Goal: Task Accomplishment & Management: Complete application form

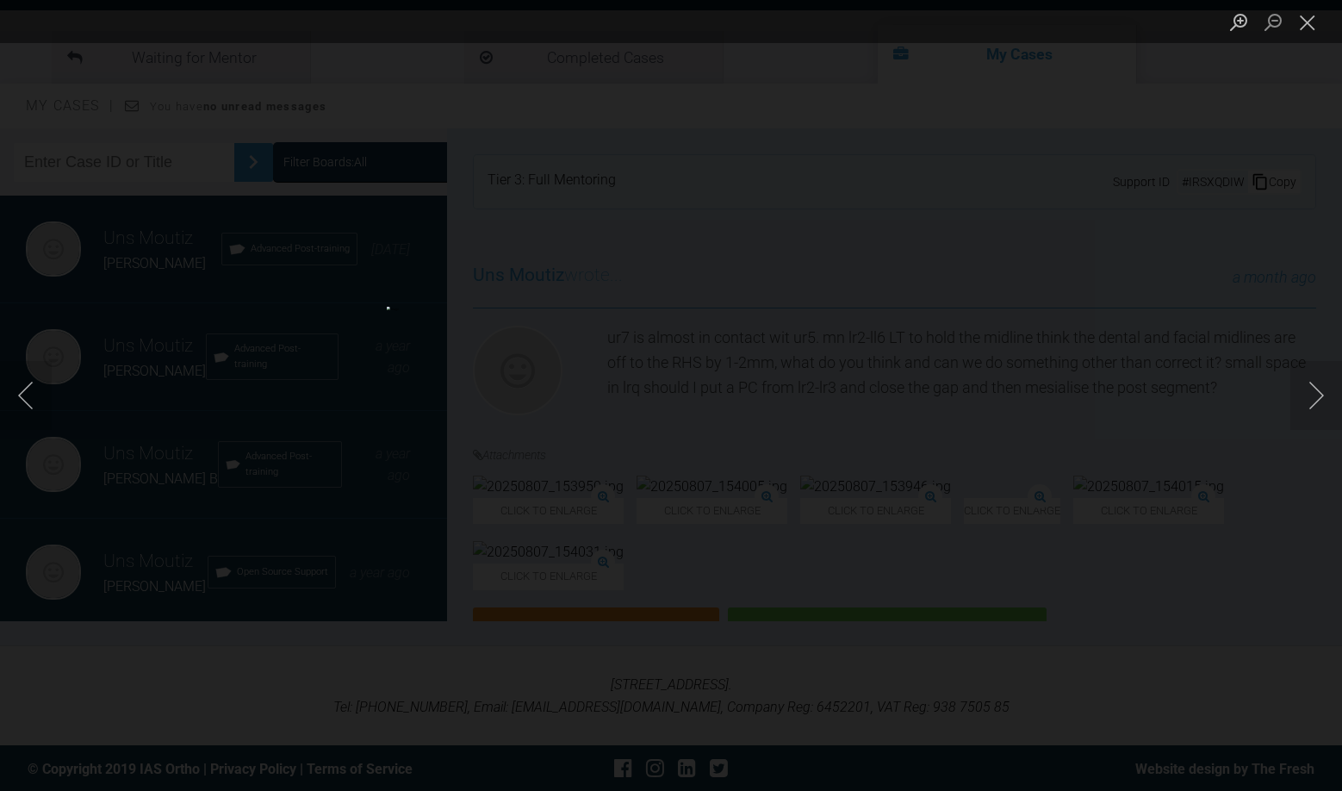
scroll to position [131, 0]
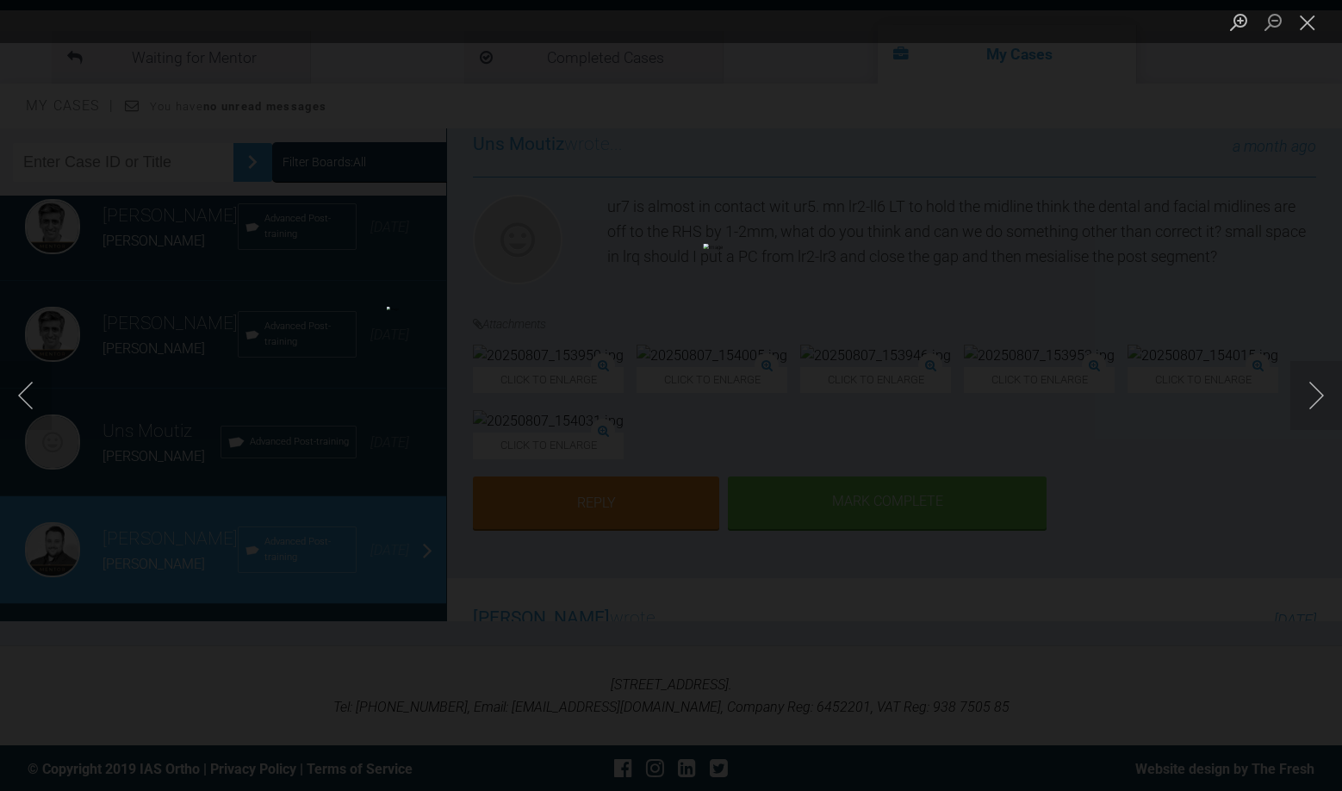
click at [1316, 29] on button "Close lightbox" at bounding box center [1307, 22] width 34 height 30
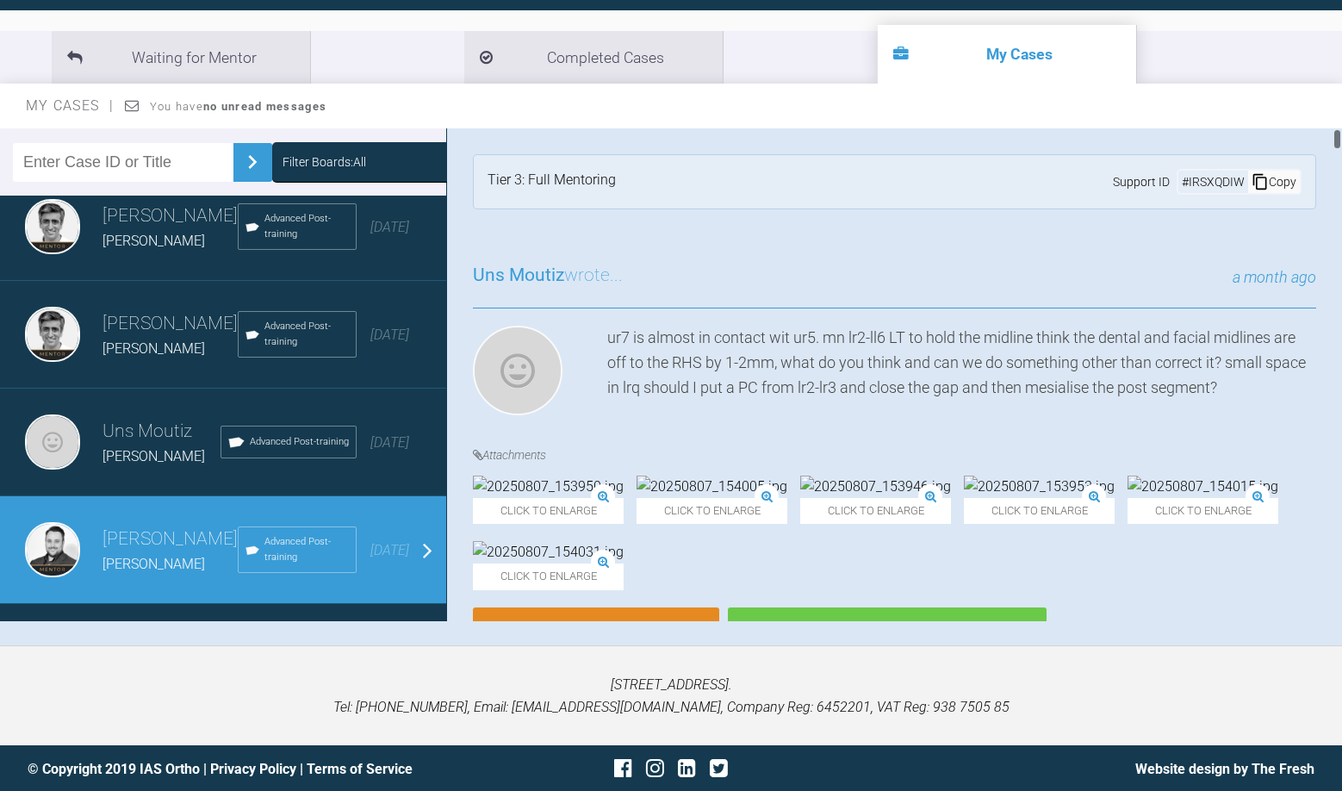
scroll to position [0, 0]
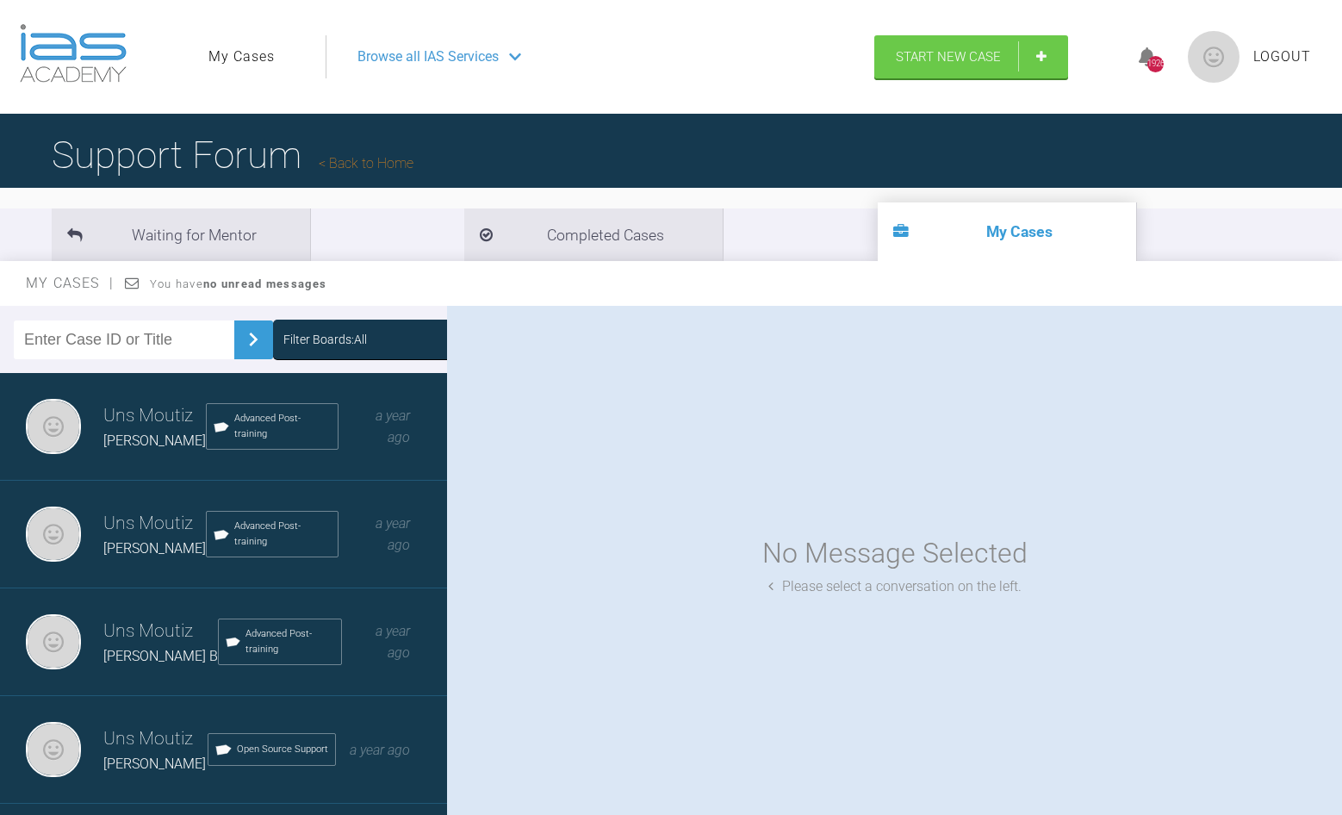
click at [960, 34] on header "My Cases Logout Browse all IAS Services Start New Case 1926 Logout" at bounding box center [671, 57] width 1342 height 114
click at [966, 53] on span "Start New Case" at bounding box center [948, 59] width 105 height 16
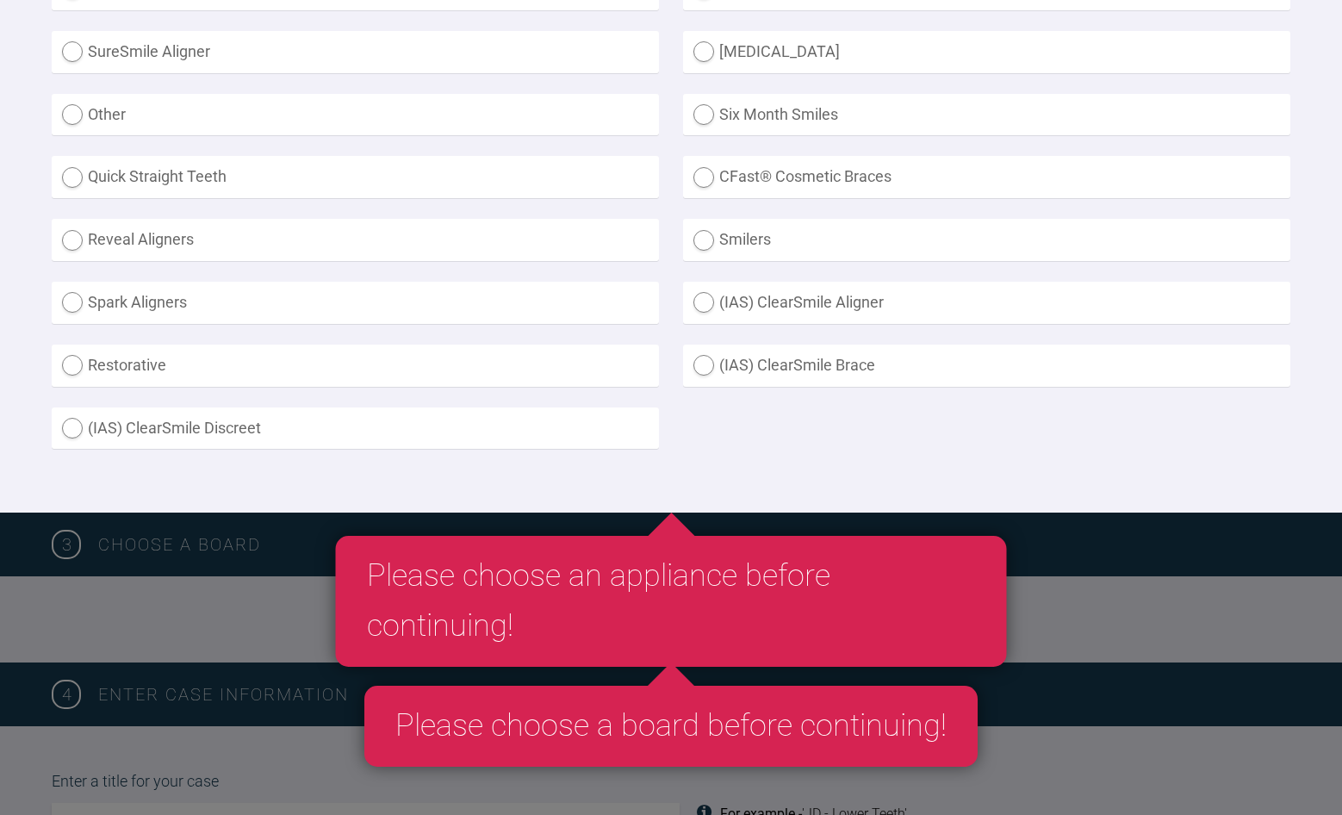
scroll to position [597, 0]
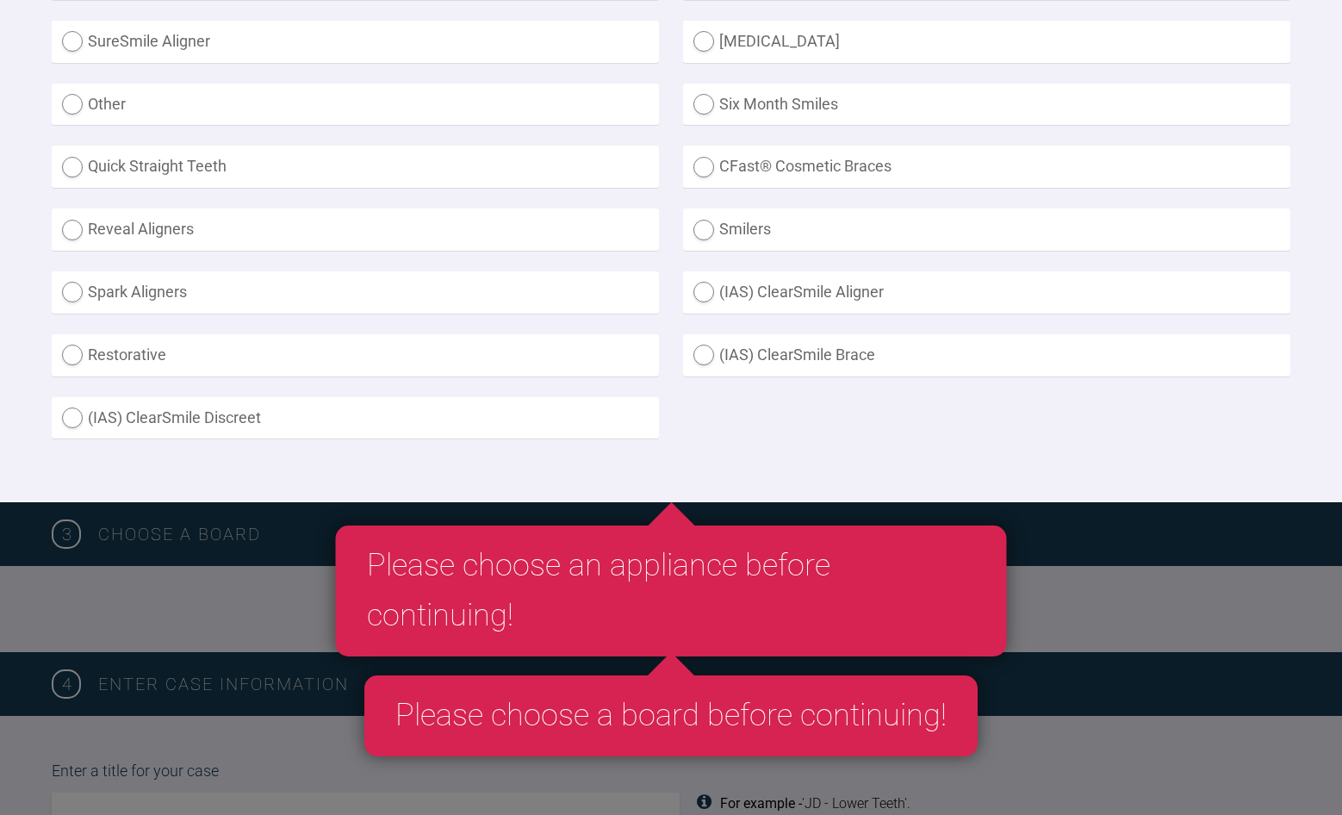
click at [707, 287] on label "(IAS) ClearSmile Aligner" at bounding box center [986, 292] width 607 height 42
radio Aligner "true"
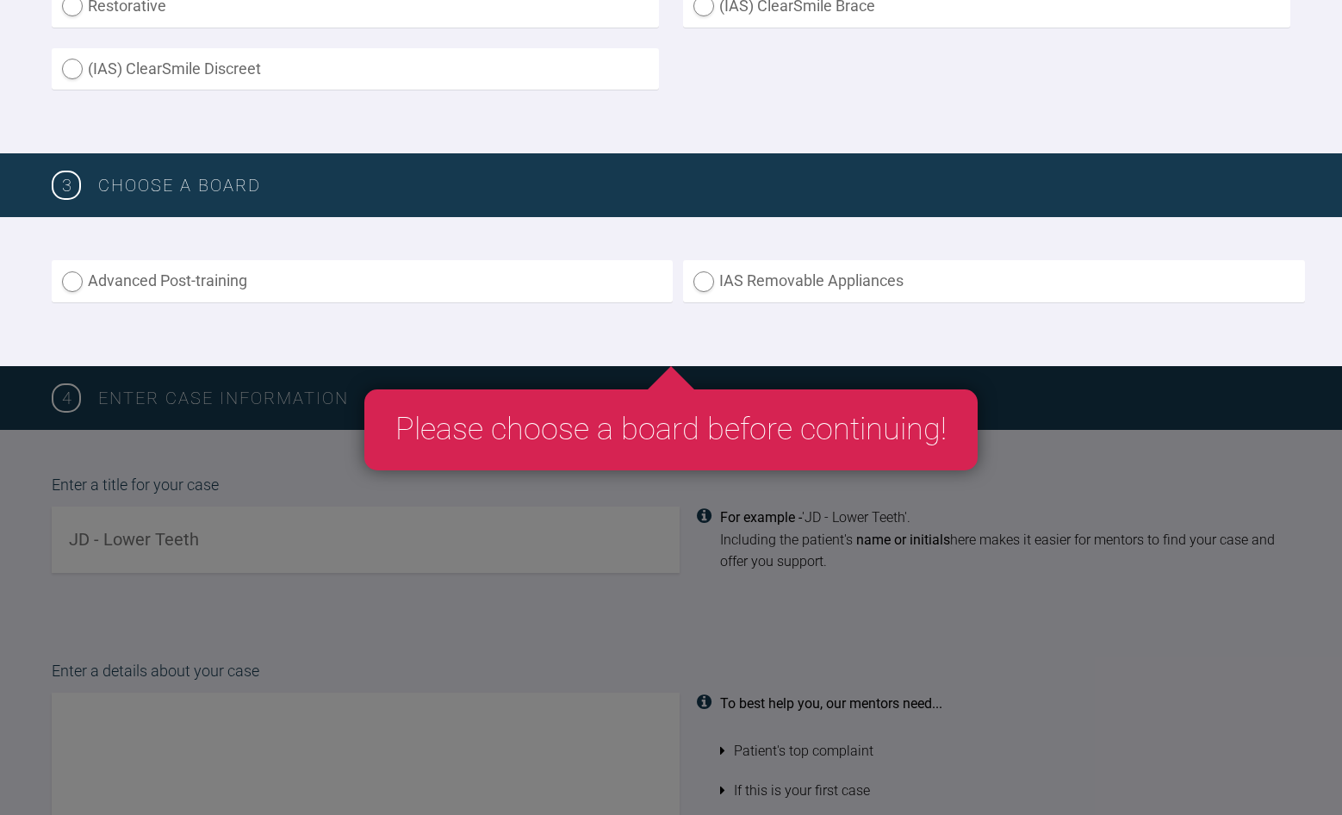
scroll to position [948, 0]
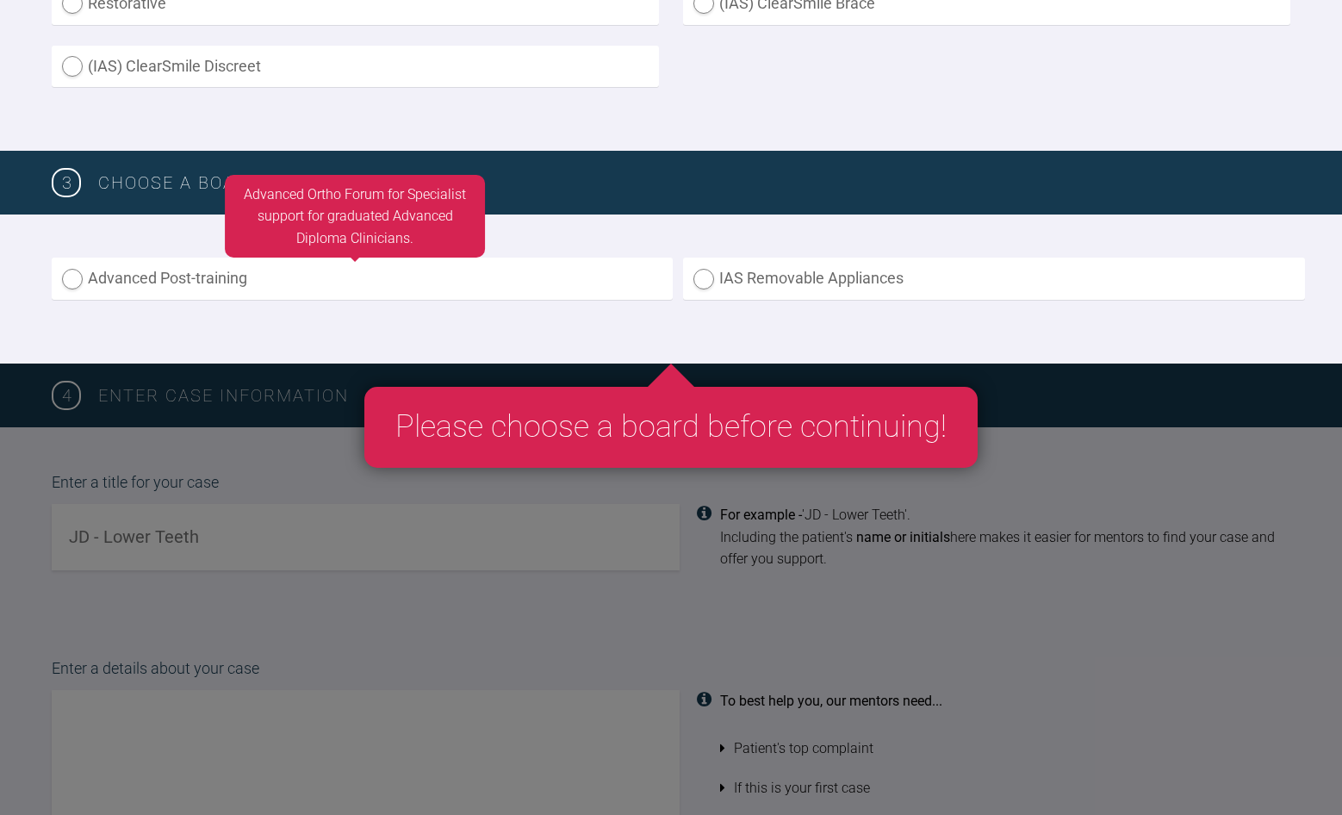
click at [176, 283] on label "Advanced Post-training" at bounding box center [362, 279] width 621 height 42
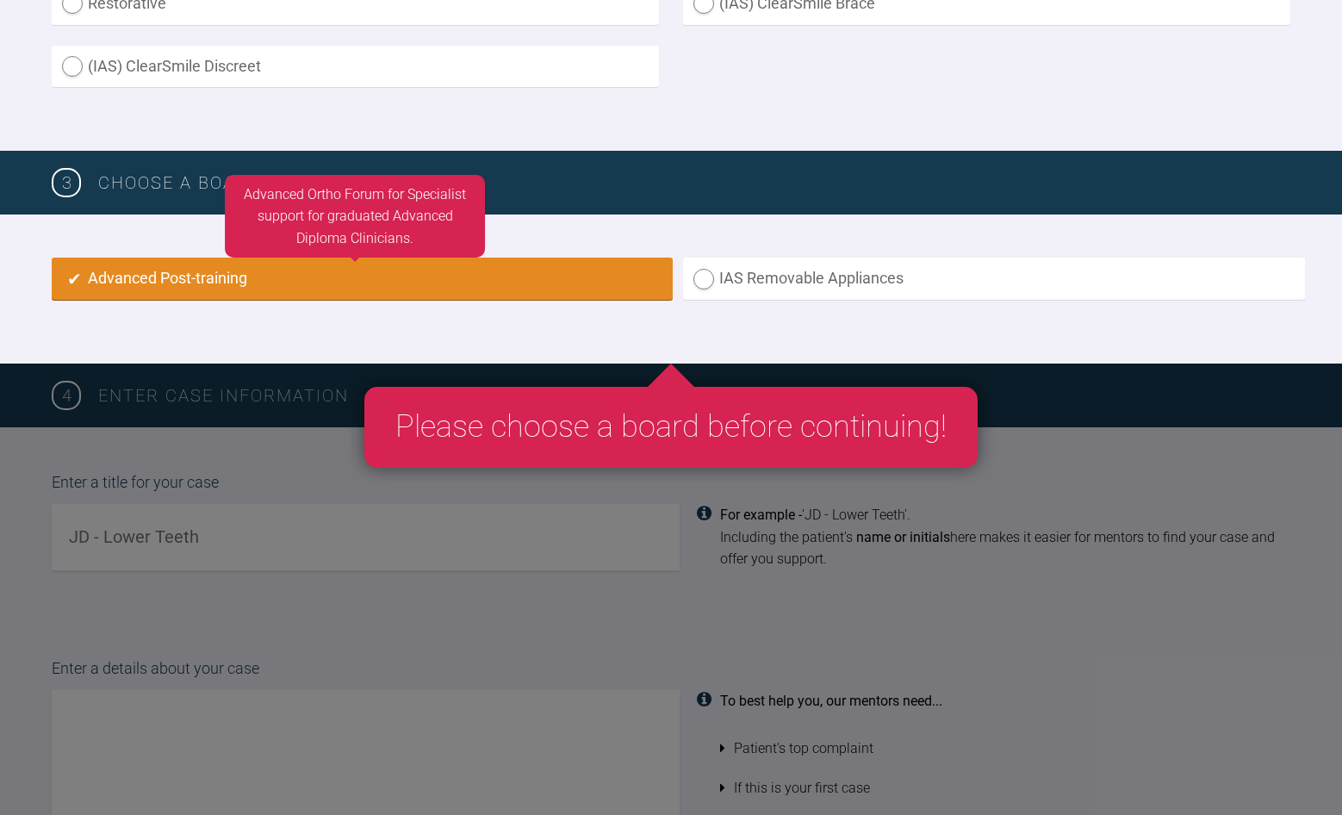
radio input "true"
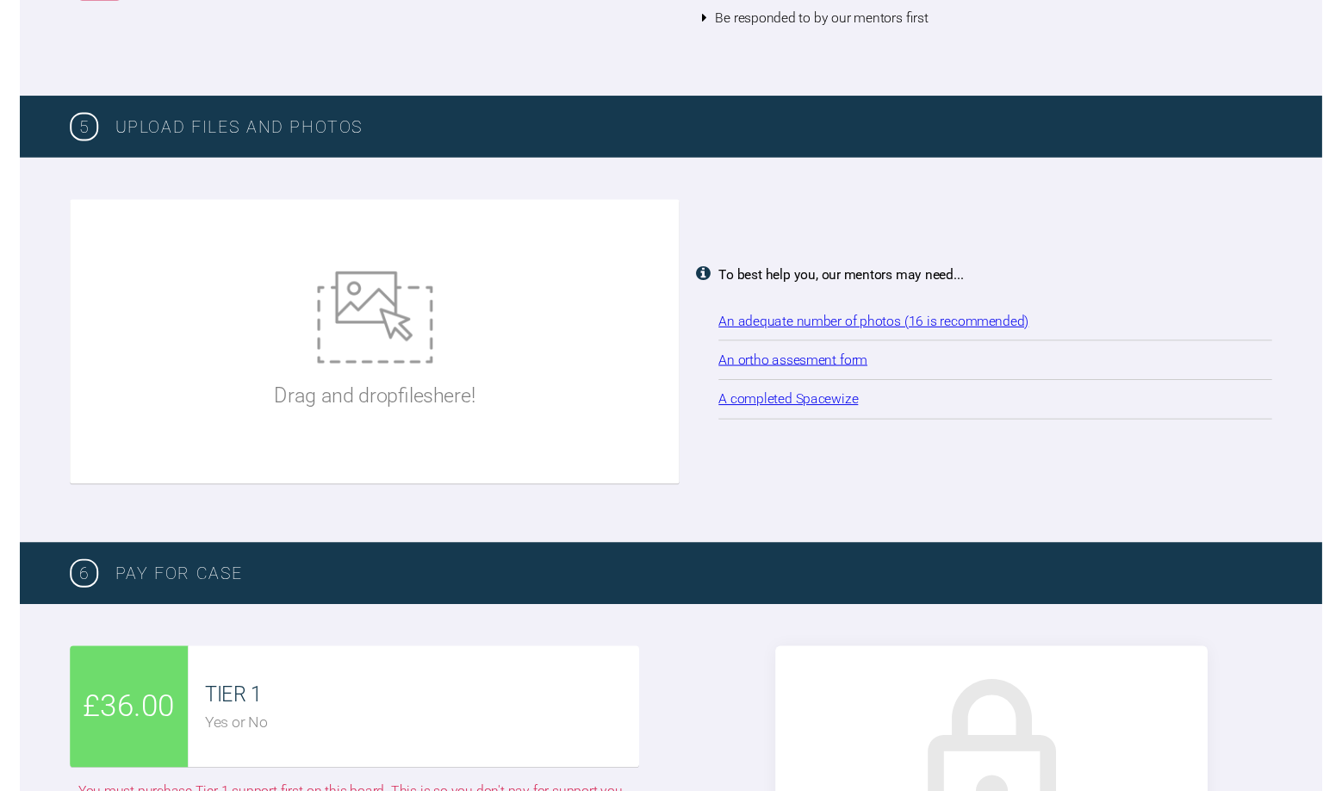
scroll to position [1736, 0]
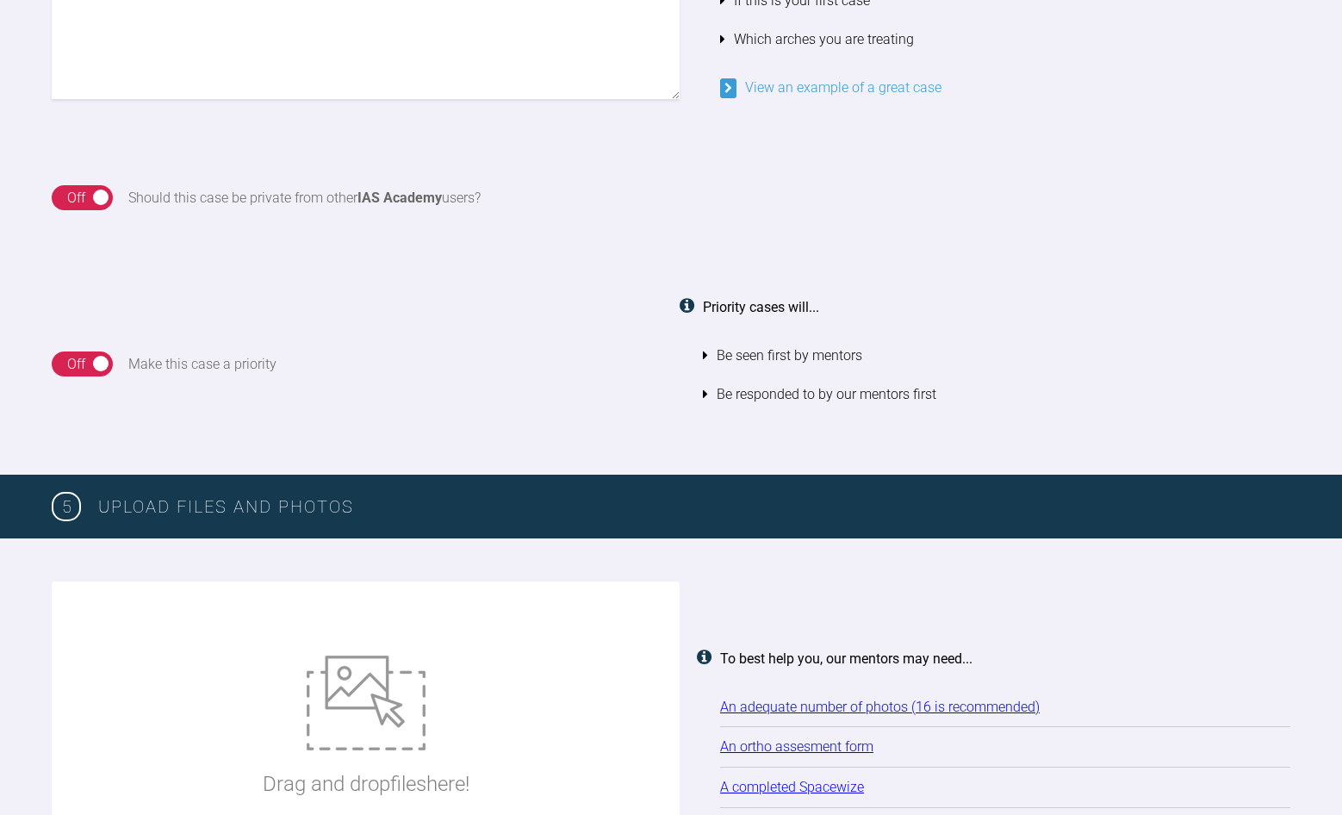
click at [811, 738] on link "An ortho assesment form" at bounding box center [796, 746] width 153 height 16
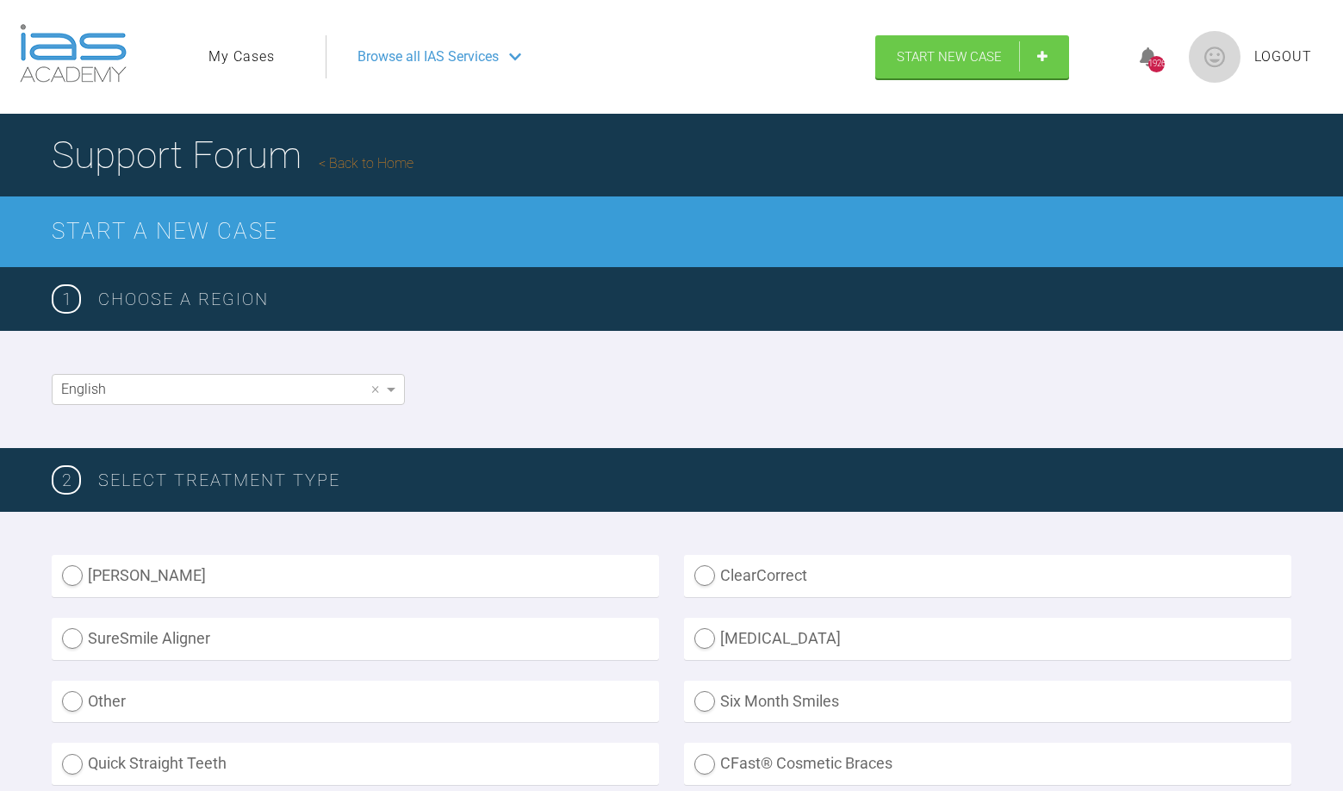
scroll to position [1736, 0]
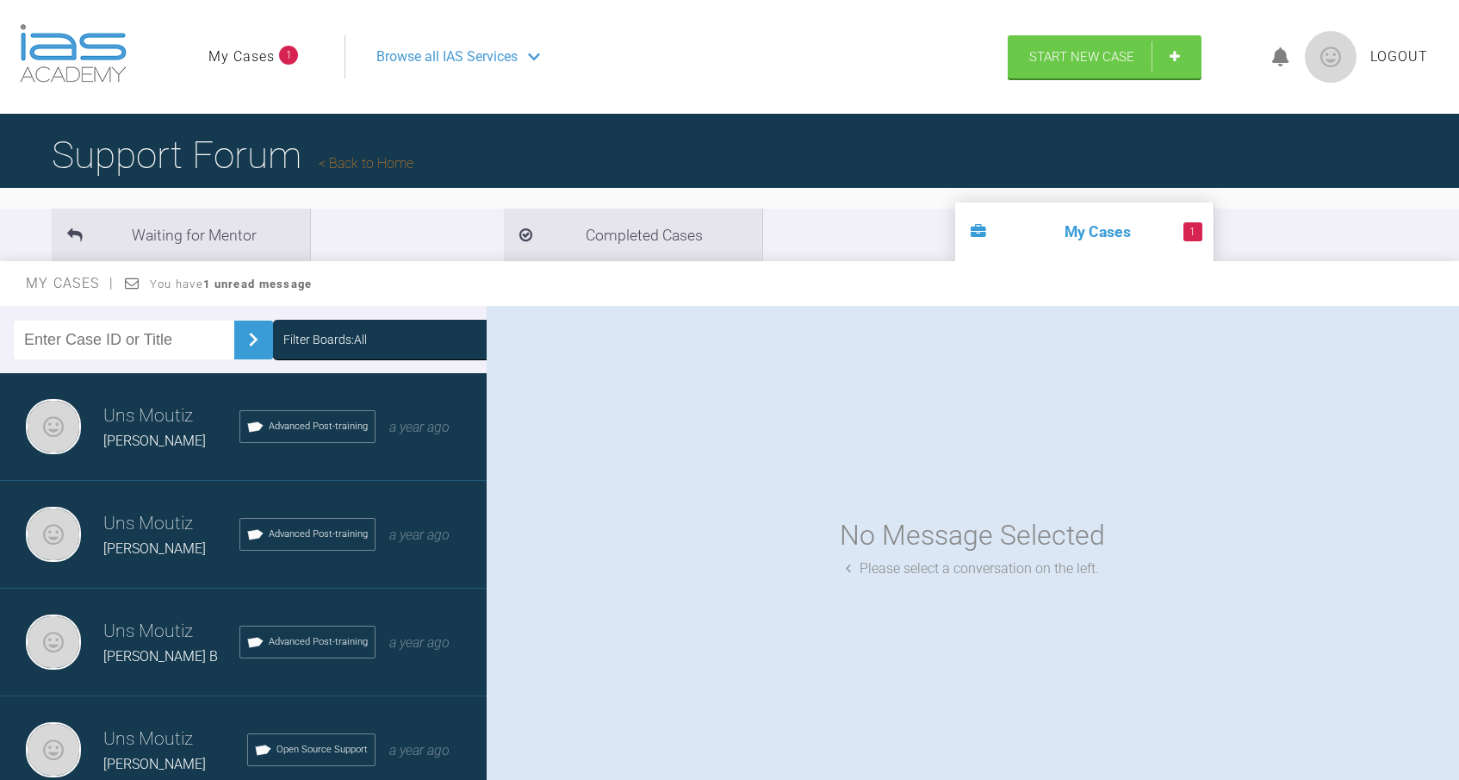
click at [256, 59] on link "My Cases" at bounding box center [241, 57] width 66 height 22
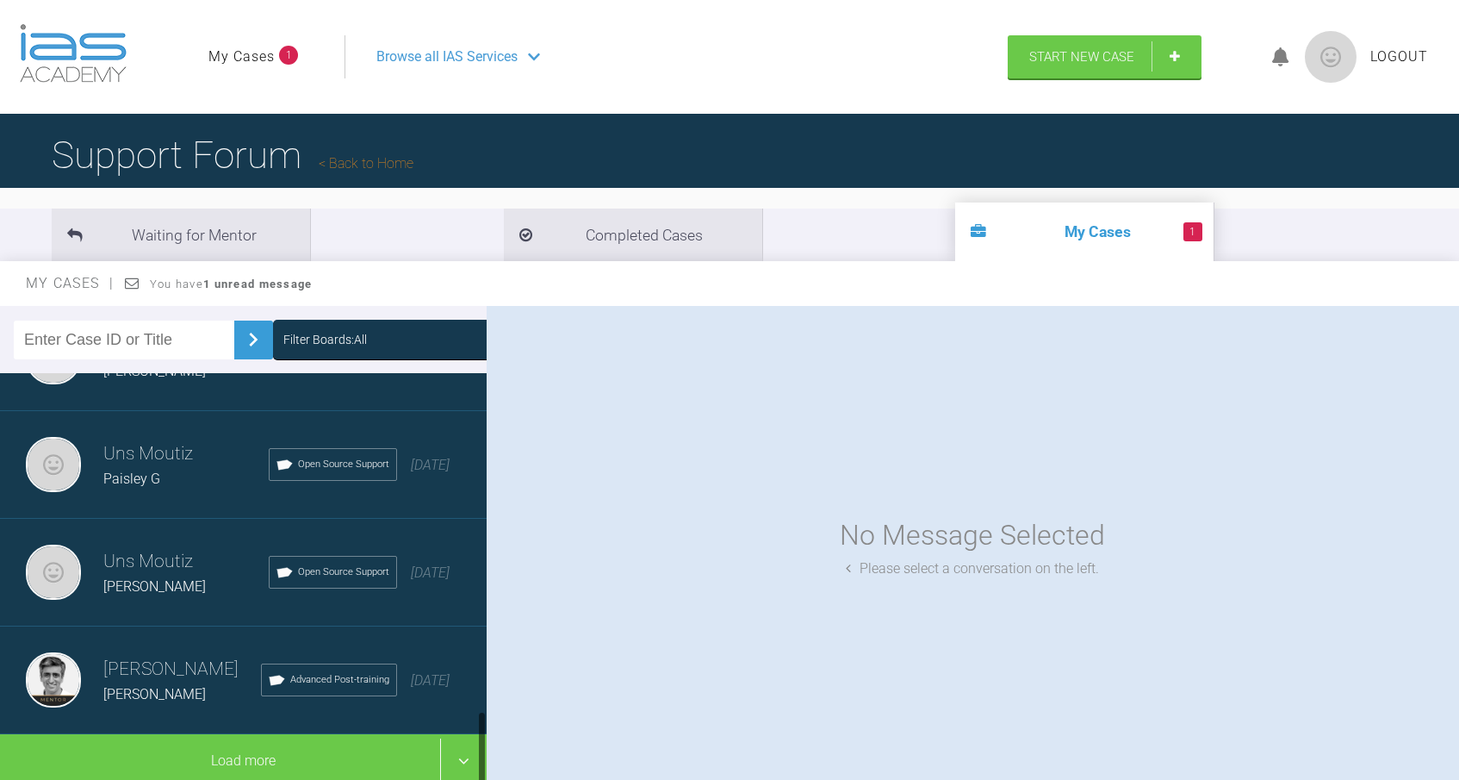
scroll to position [1792, 0]
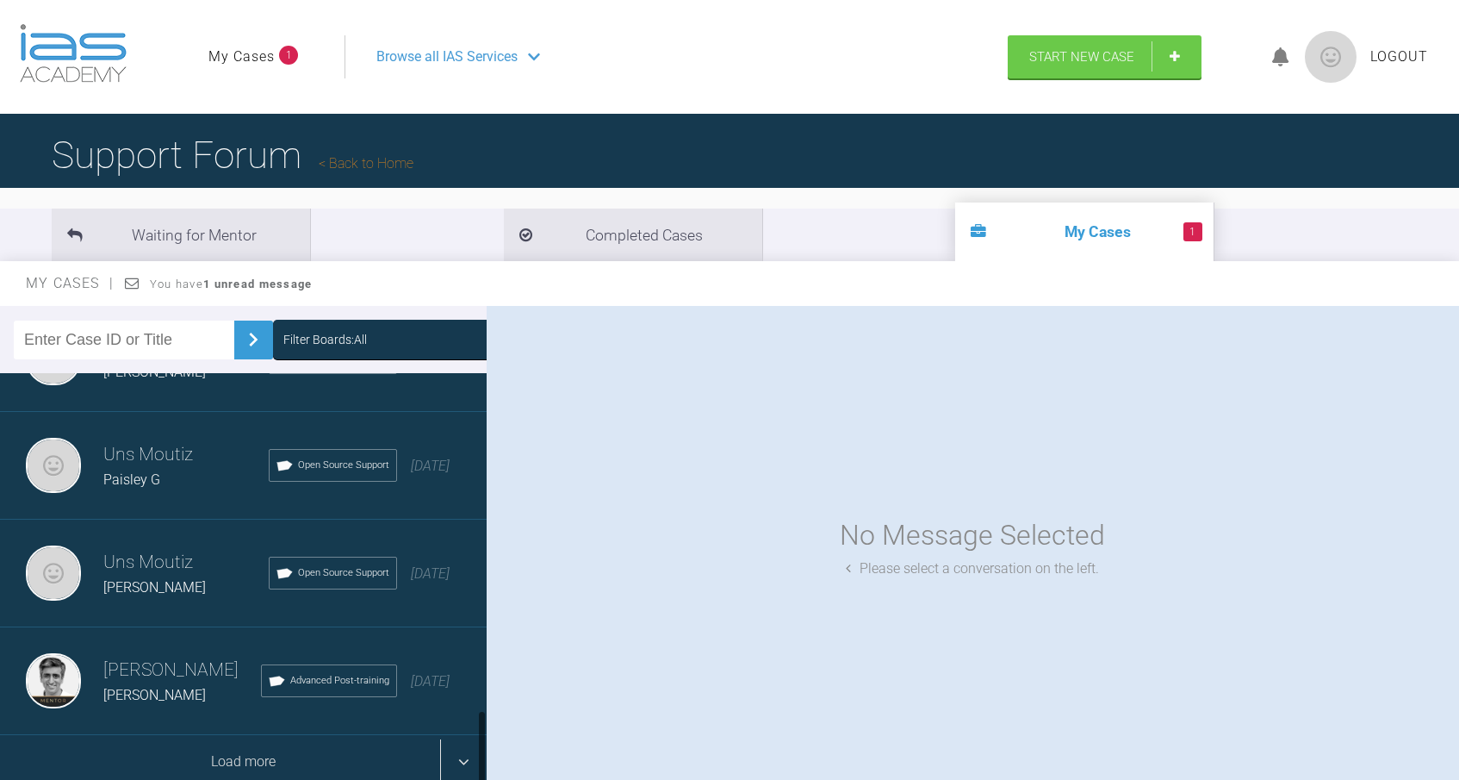
click at [460, 770] on div "Load more" at bounding box center [243, 761] width 487 height 53
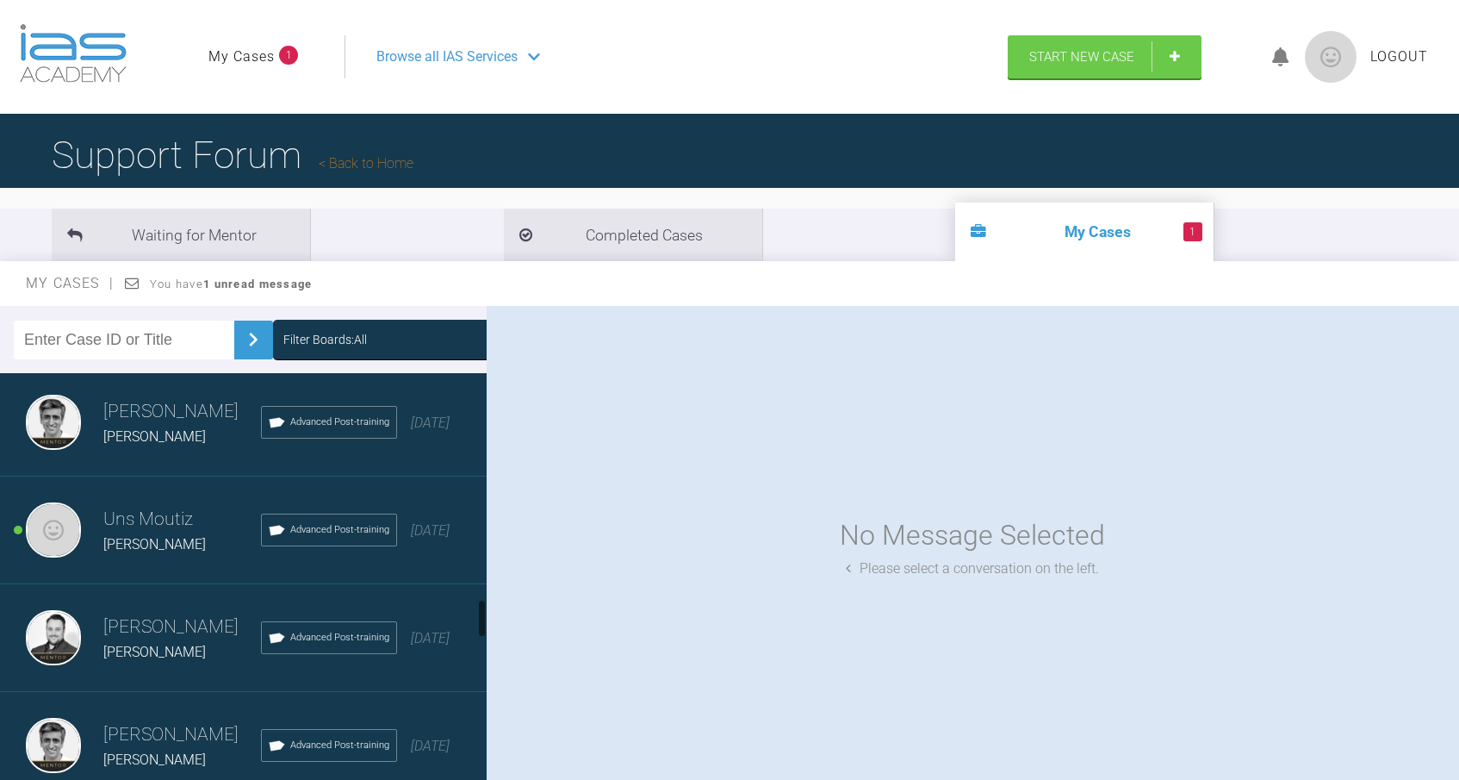
scroll to position [2375, 0]
click at [134, 534] on span "Jake W" at bounding box center [154, 542] width 103 height 16
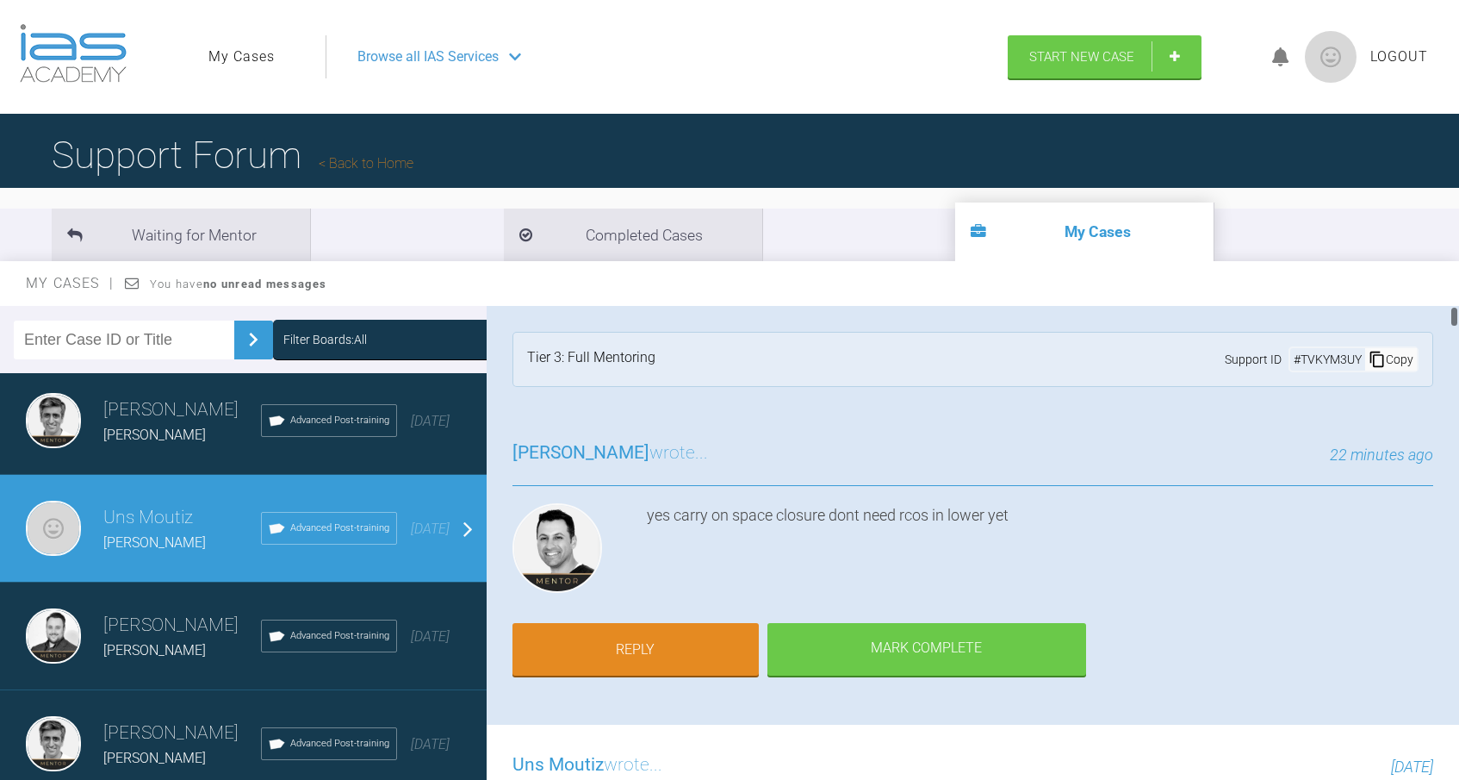
scroll to position [0, 0]
